Goal: Task Accomplishment & Management: Complete application form

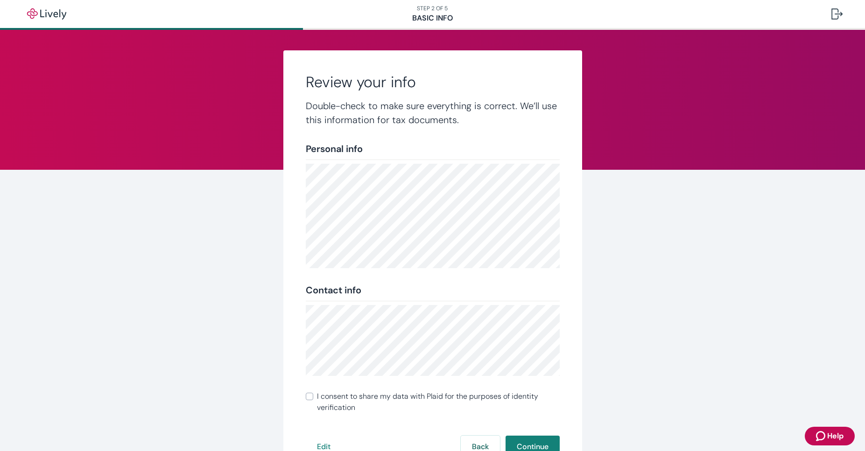
click at [309, 398] on input "I consent to share my data with Plaid for the purposes of identity verification" at bounding box center [309, 396] width 7 height 7
checkbox input "true"
click at [534, 447] on button "Continue" at bounding box center [533, 447] width 54 height 22
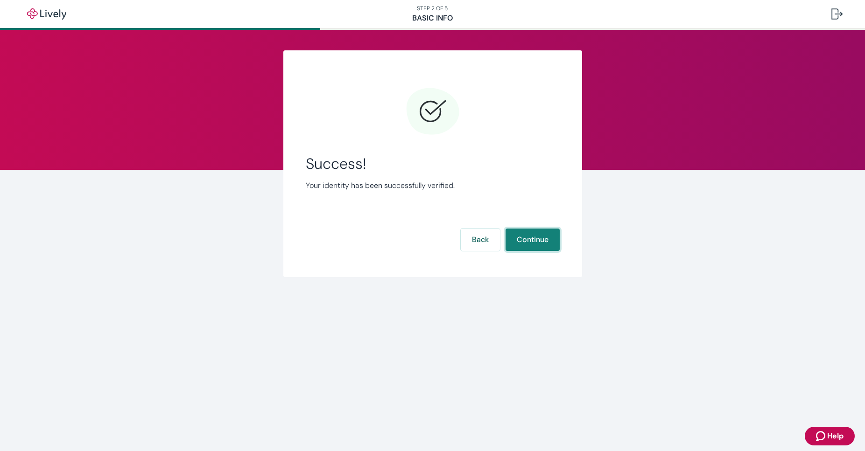
click at [524, 233] on button "Continue" at bounding box center [533, 240] width 54 height 22
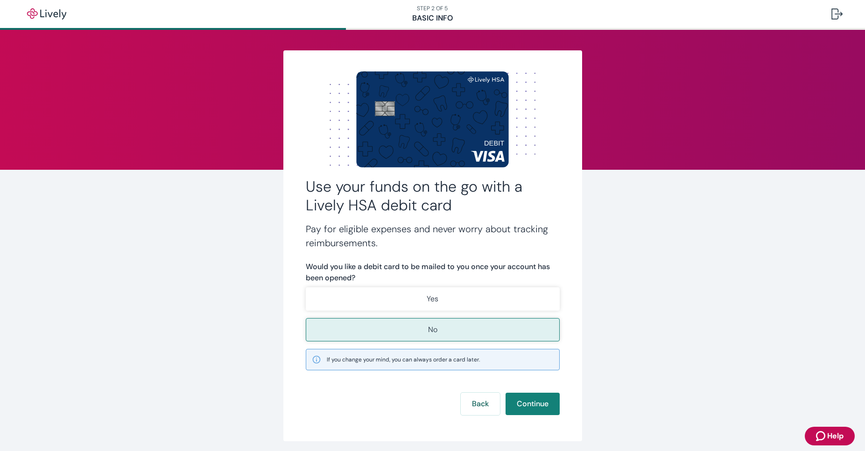
click at [432, 331] on p "No" at bounding box center [432, 329] width 9 height 11
click at [540, 405] on button "Continue" at bounding box center [533, 404] width 54 height 22
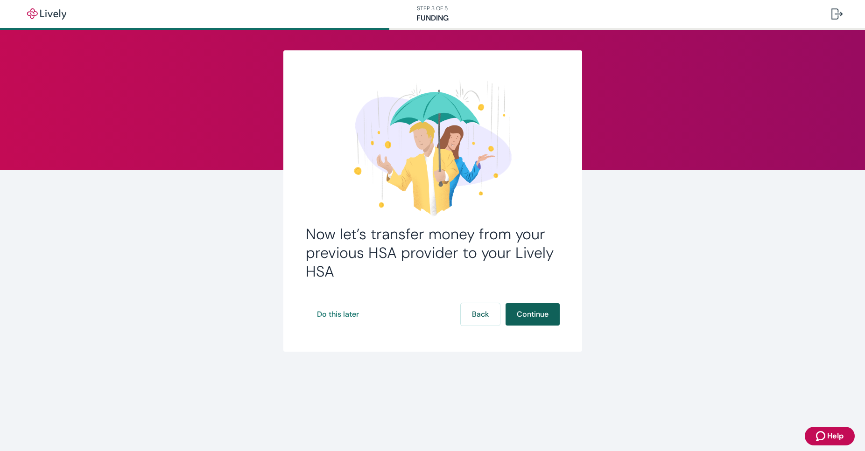
click at [532, 314] on button "Continue" at bounding box center [533, 314] width 54 height 22
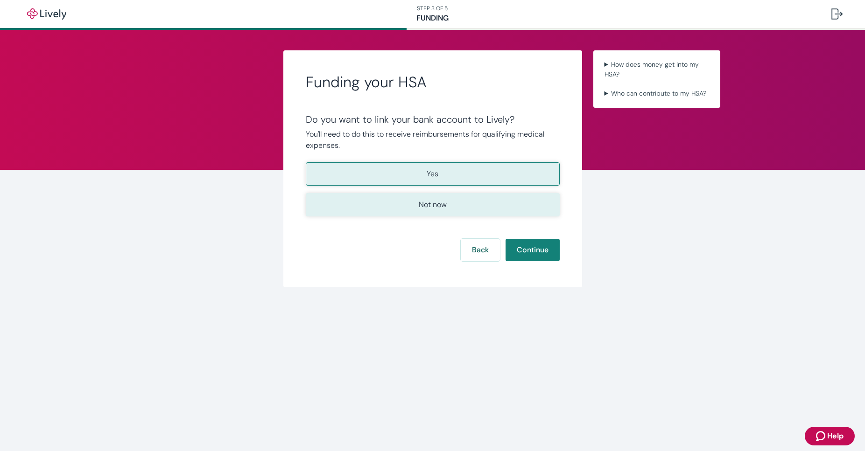
click at [434, 204] on p "Not now" at bounding box center [433, 204] width 28 height 11
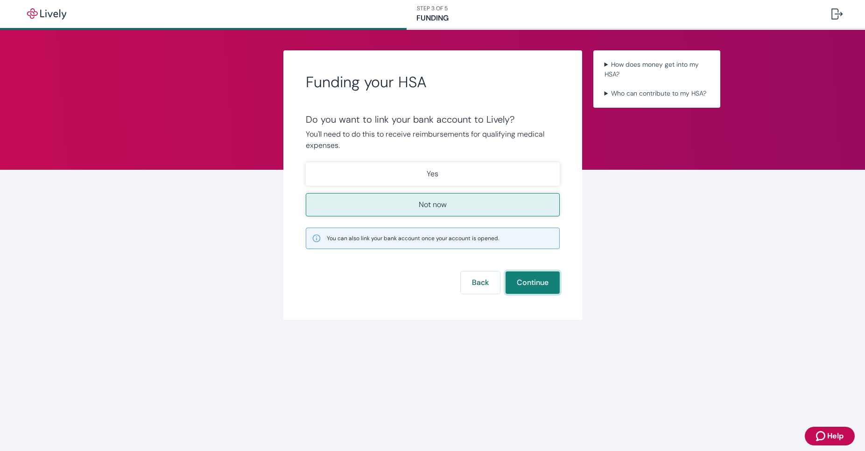
click at [531, 280] on button "Continue" at bounding box center [533, 283] width 54 height 22
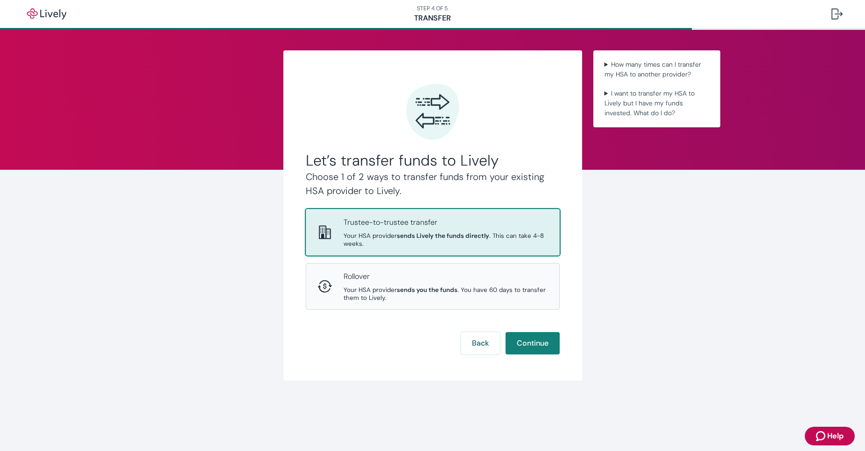
click at [447, 232] on div "Trustee-to-trustee transfer Your HSA provider sends Lively the funds directly .…" at bounding box center [446, 232] width 204 height 31
click at [537, 333] on button "Continue" at bounding box center [533, 343] width 54 height 22
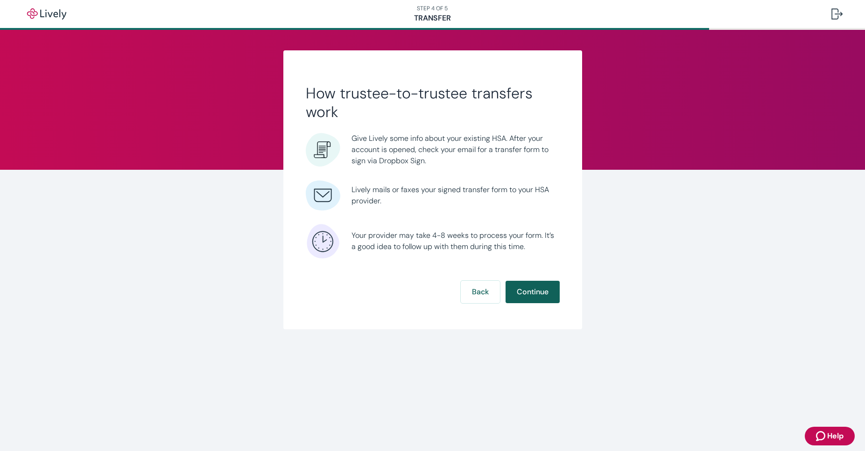
click at [535, 294] on button "Continue" at bounding box center [533, 292] width 54 height 22
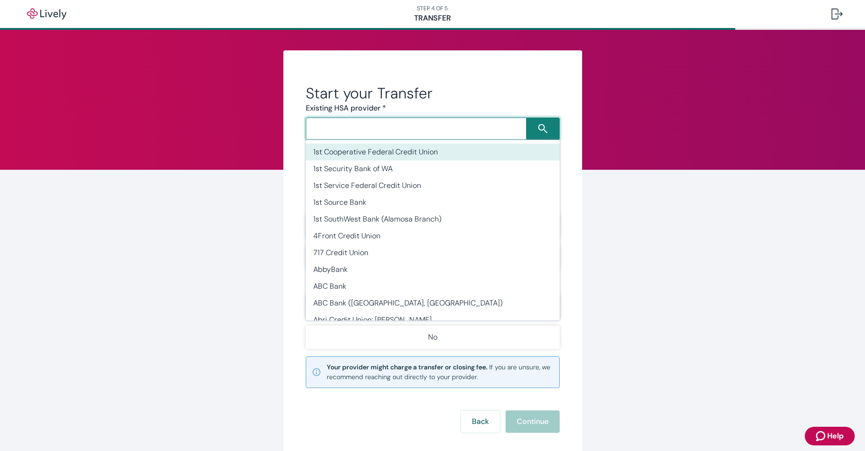
click at [312, 133] on input "Search input" at bounding box center [418, 128] width 218 height 13
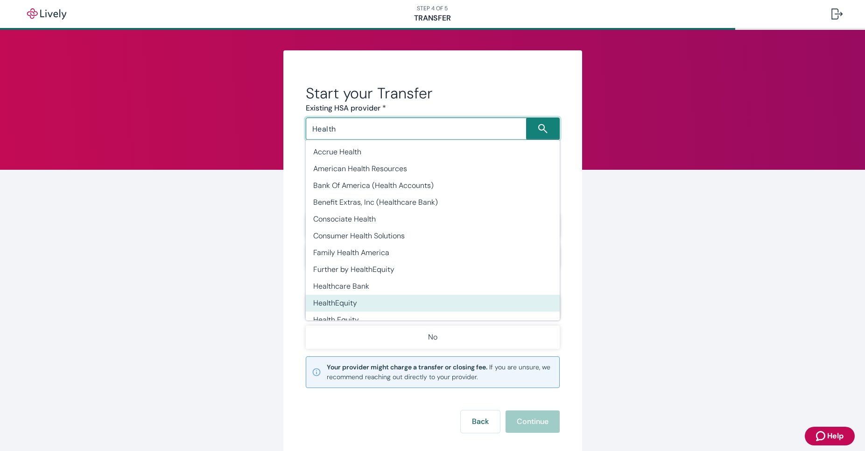
click at [348, 307] on li "HealthEquity" at bounding box center [433, 303] width 254 height 17
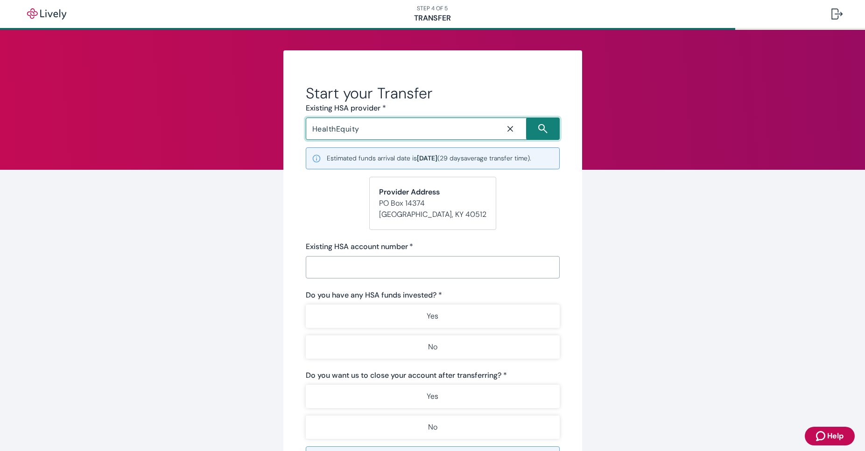
type input "HealthEquity"
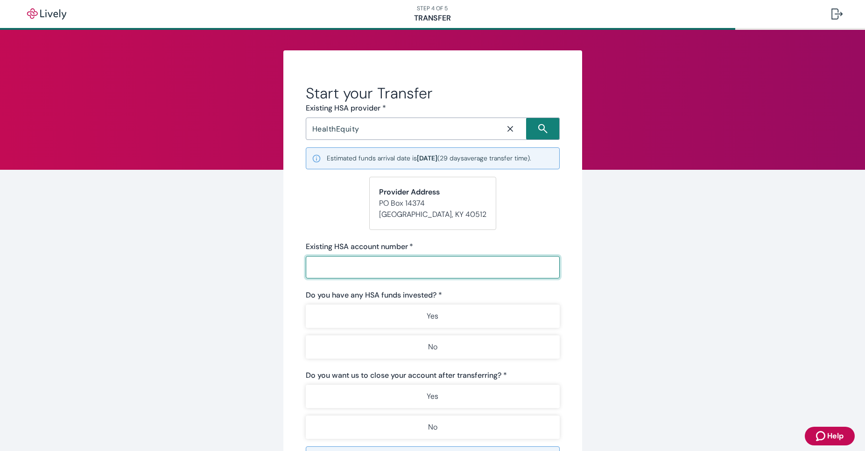
click at [309, 264] on input "Existing HSA account number   *" at bounding box center [433, 267] width 254 height 19
type input "4"
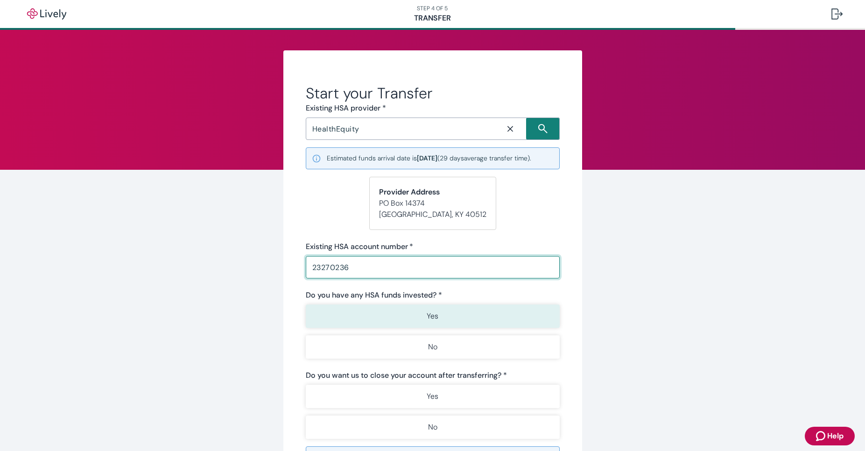
type input "23270236"
click at [433, 313] on p "Yes" at bounding box center [433, 316] width 12 height 11
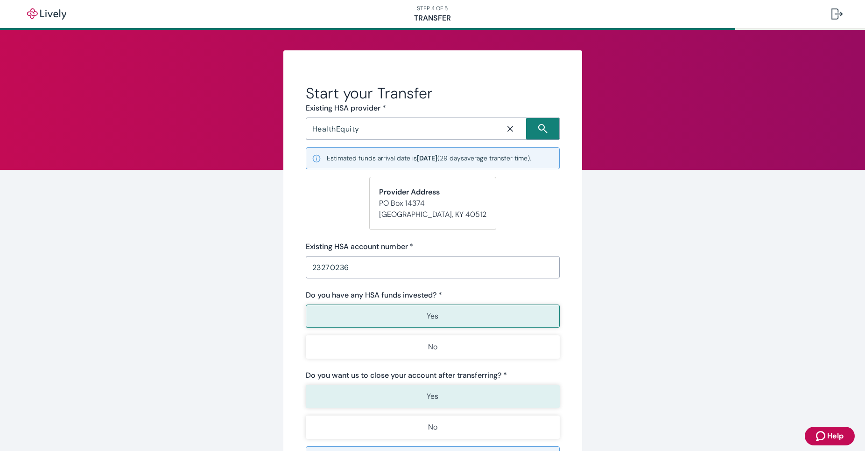
click at [428, 396] on p "Yes" at bounding box center [433, 396] width 12 height 11
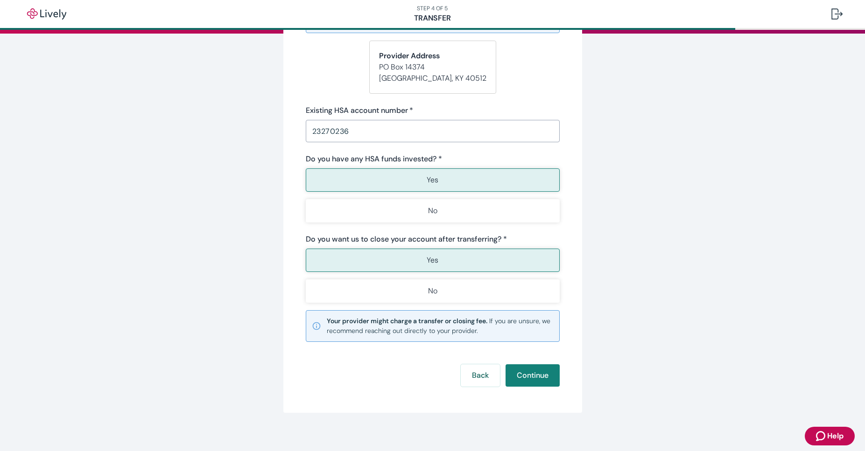
scroll to position [140, 0]
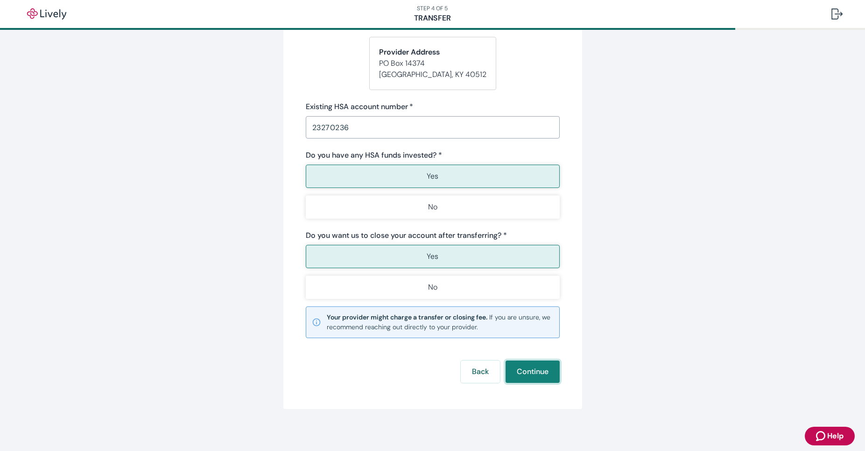
click at [532, 369] on button "Continue" at bounding box center [533, 372] width 54 height 22
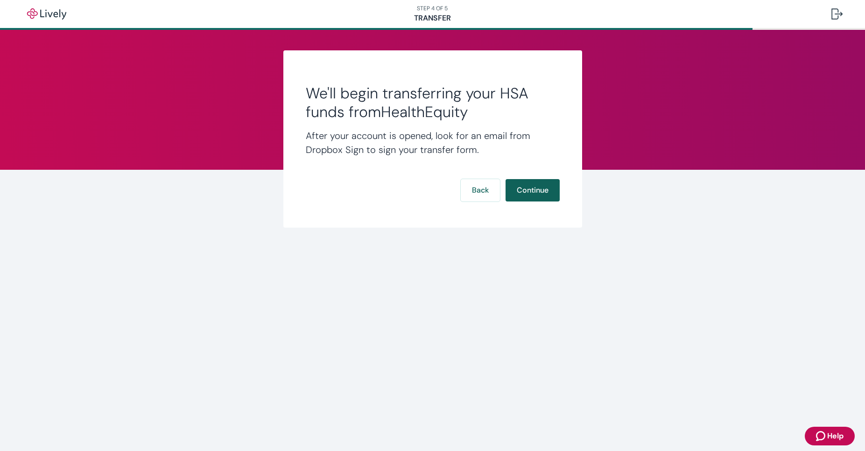
click at [539, 188] on button "Continue" at bounding box center [533, 190] width 54 height 22
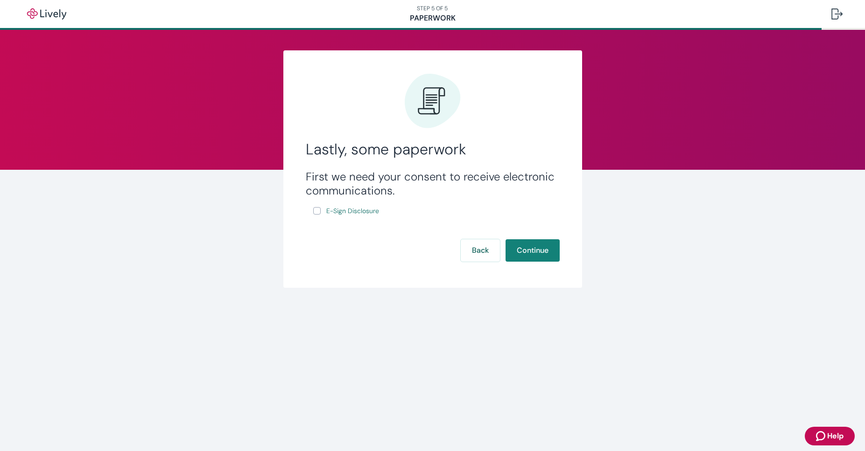
click at [317, 213] on input "E-Sign Disclosure" at bounding box center [316, 210] width 7 height 7
checkbox input "true"
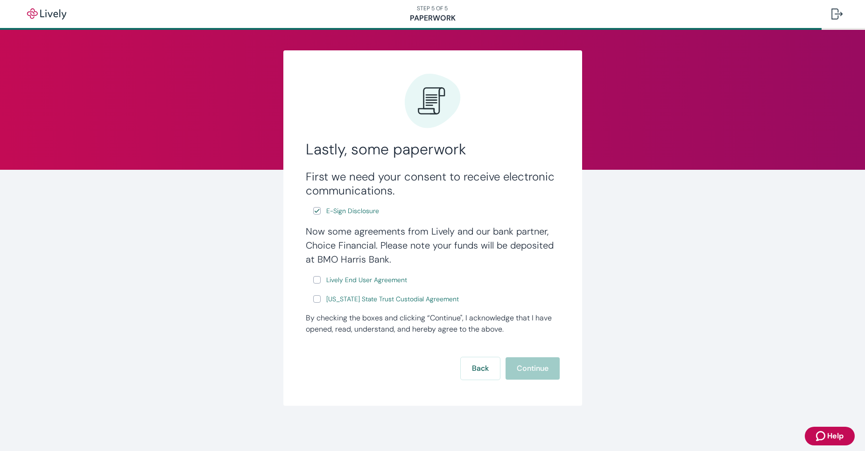
click at [317, 281] on input "Lively End User Agreement" at bounding box center [316, 279] width 7 height 7
checkbox input "true"
click at [317, 299] on input "[US_STATE] State Trust Custodial Agreement" at bounding box center [316, 298] width 7 height 7
checkbox input "true"
click at [536, 370] on button "Continue" at bounding box center [533, 369] width 54 height 22
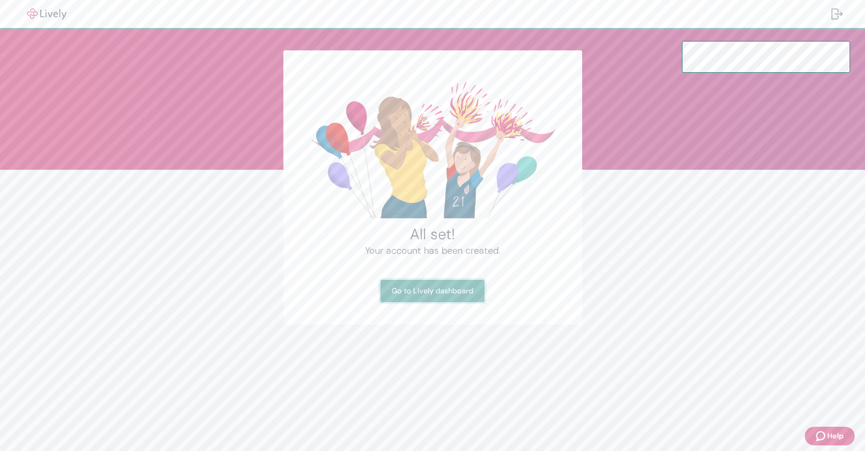
click at [428, 293] on link "Go to Lively dashboard" at bounding box center [432, 291] width 104 height 22
